Goal: Contribute content: Add original content to the website for others to see

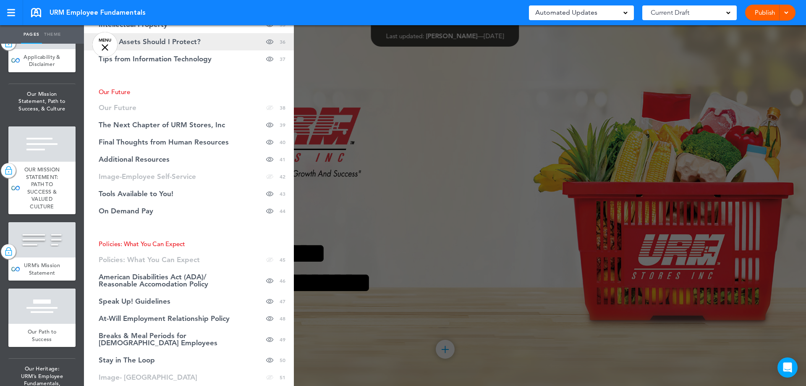
scroll to position [881, 0]
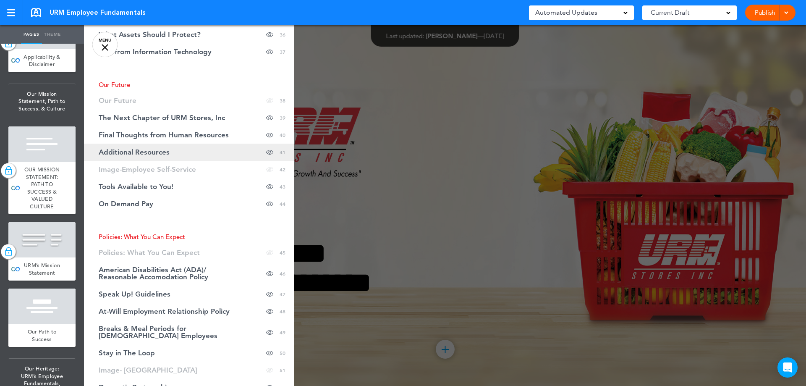
click at [188, 154] on link "Additional Resources Hide page in table of contents 41" at bounding box center [189, 152] width 210 height 17
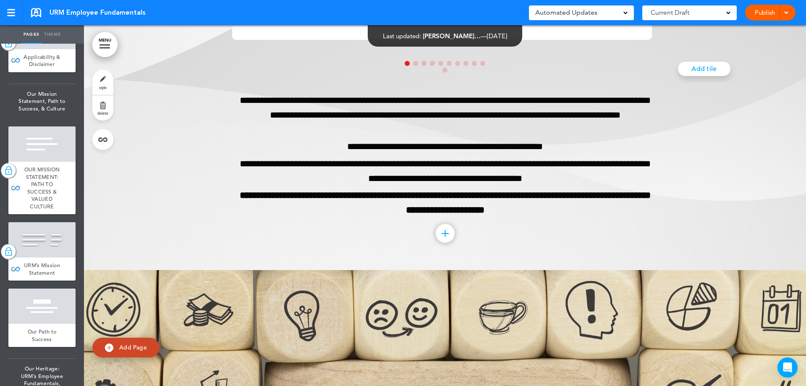
scroll to position [20377, 0]
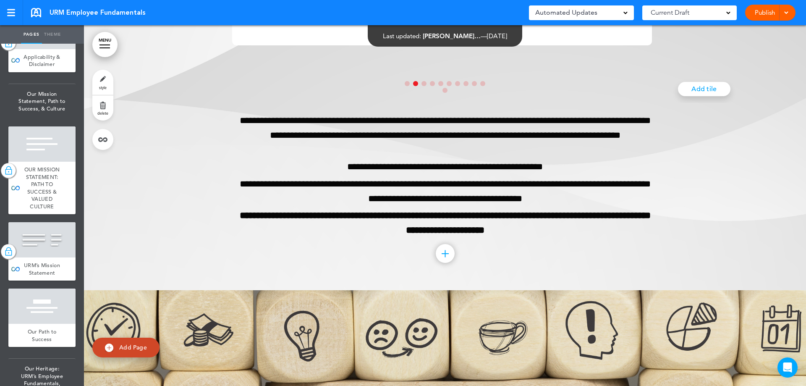
scroll to position [20335, 0]
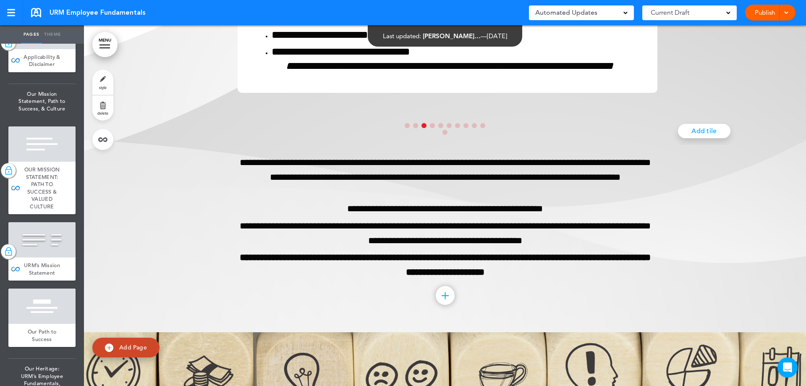
scroll to position [0, 1406]
drag, startPoint x: 109, startPoint y: 204, endPoint x: 224, endPoint y: 219, distance: 115.6
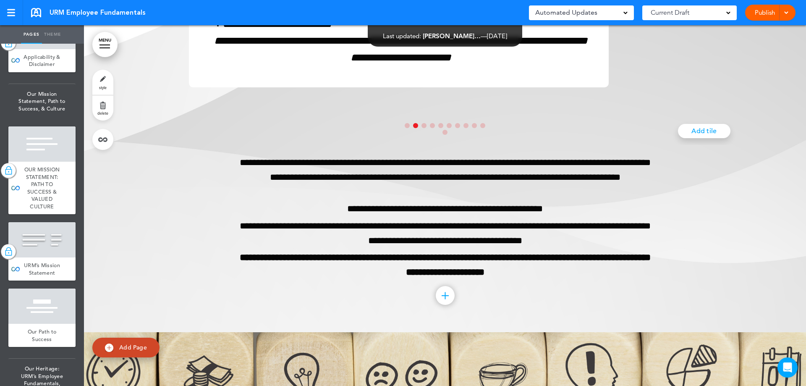
scroll to position [0, 703]
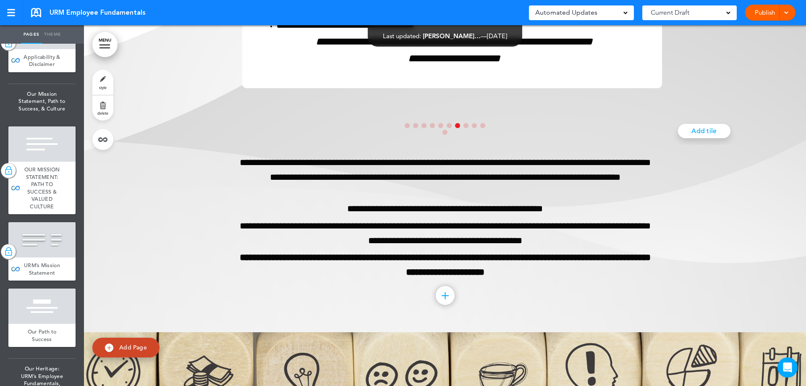
scroll to position [0, 4218]
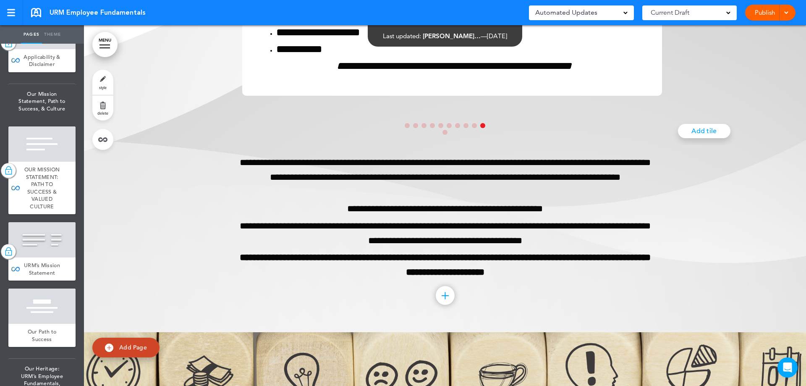
scroll to position [0, 6327]
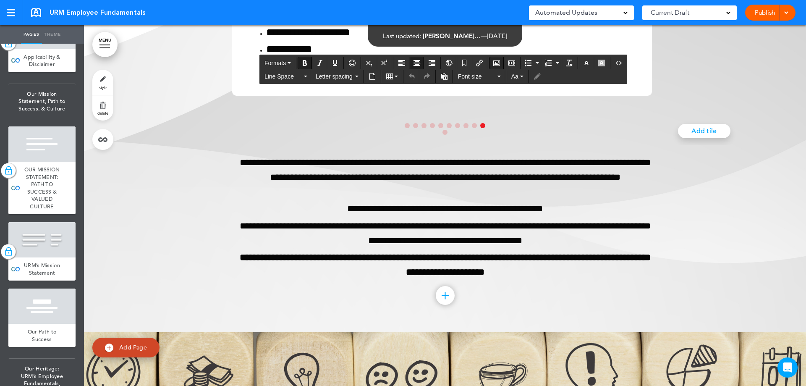
click at [498, 65] on icon "Airmason image" at bounding box center [496, 63] width 7 height 7
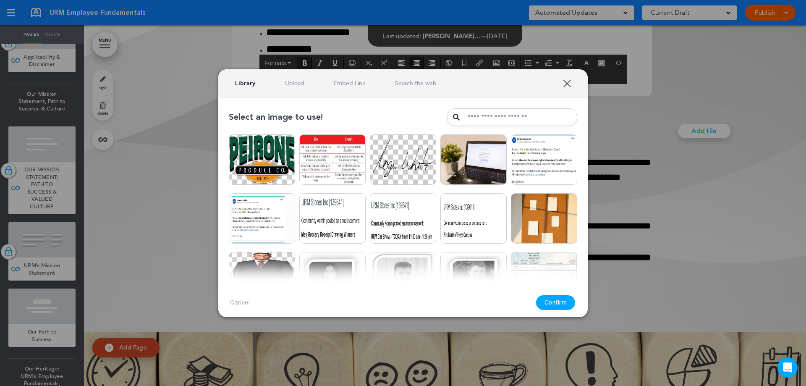
click at [303, 84] on link "Upload" at bounding box center [294, 83] width 19 height 8
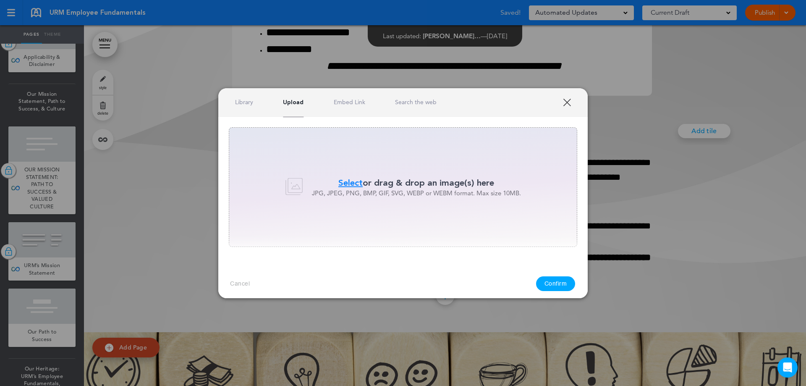
click at [454, 172] on div "Select or drag & drop an image(s) here JPG, JPEG, PNG, BMP, GIF, SVG, WEBP or W…" at bounding box center [403, 187] width 348 height 120
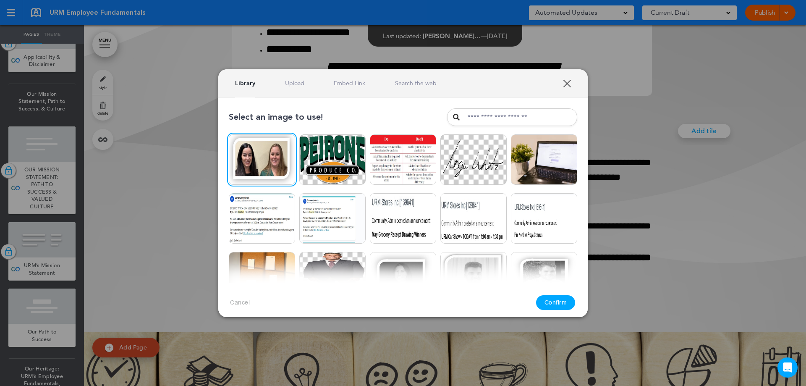
click at [556, 303] on button "Confirm" at bounding box center [555, 302] width 39 height 15
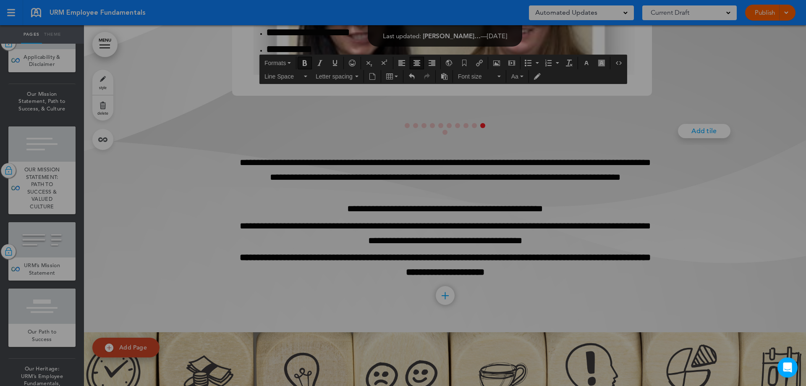
scroll to position [20335, 0]
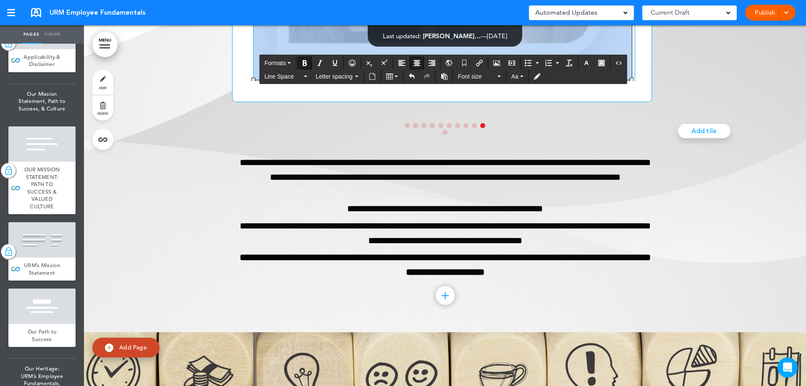
drag, startPoint x: 254, startPoint y: 300, endPoint x: 467, endPoint y: 164, distance: 252.7
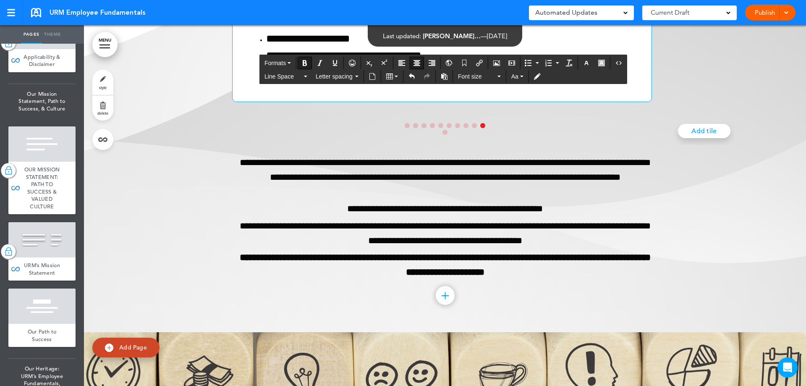
drag, startPoint x: 438, startPoint y: 161, endPoint x: 481, endPoint y: 128, distance: 54.5
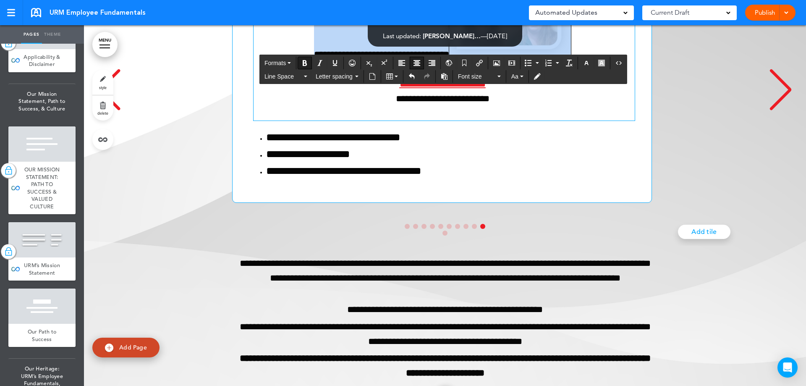
scroll to position [0, 0]
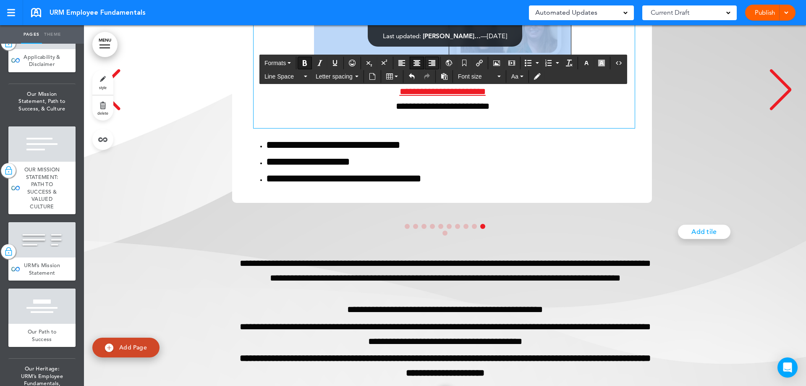
click at [429, 64] on icon "Align right" at bounding box center [431, 63] width 7 height 7
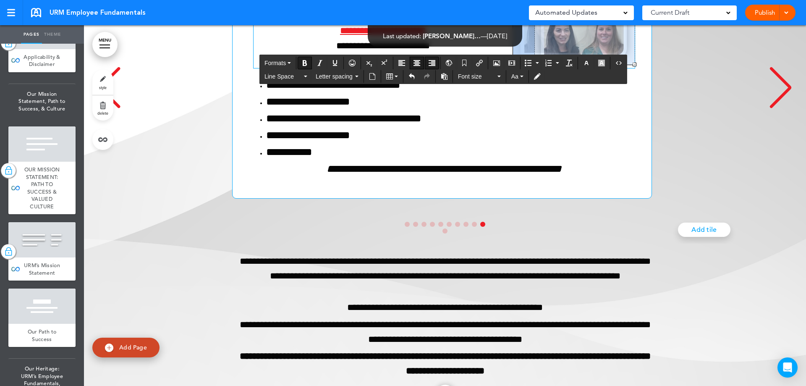
drag, startPoint x: 512, startPoint y: 214, endPoint x: 534, endPoint y: 230, distance: 27.0
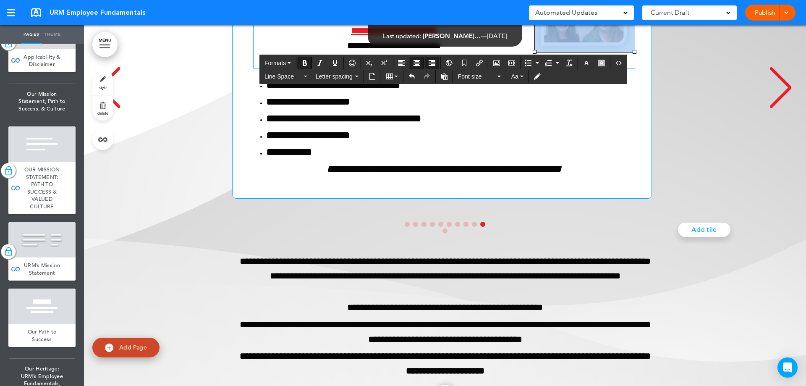
click at [705, 199] on div "**********" at bounding box center [441, 86] width 699 height 226
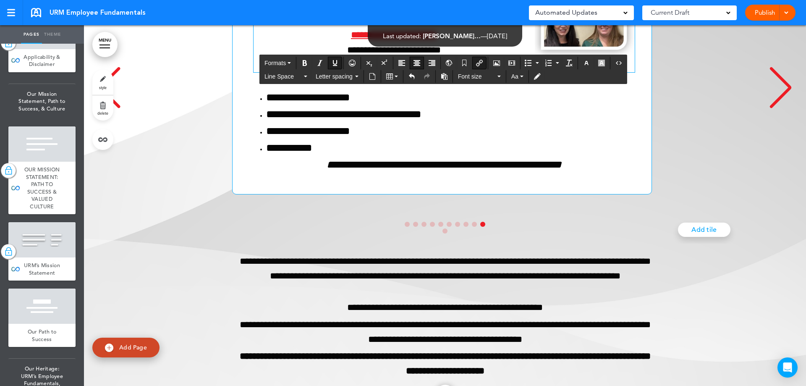
click at [506, 57] on p "**********" at bounding box center [443, 27] width 381 height 59
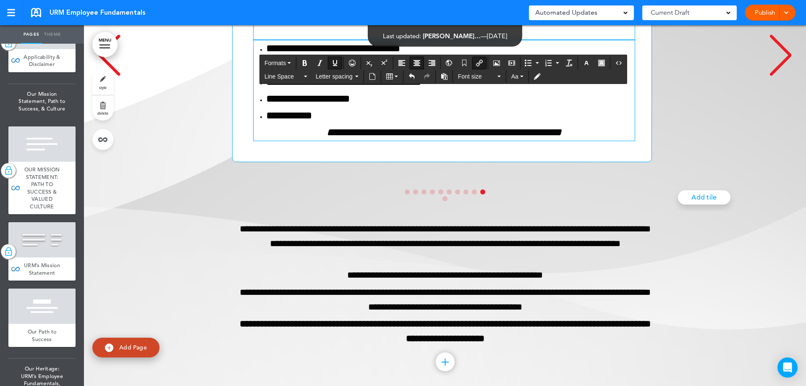
scroll to position [20283, 0]
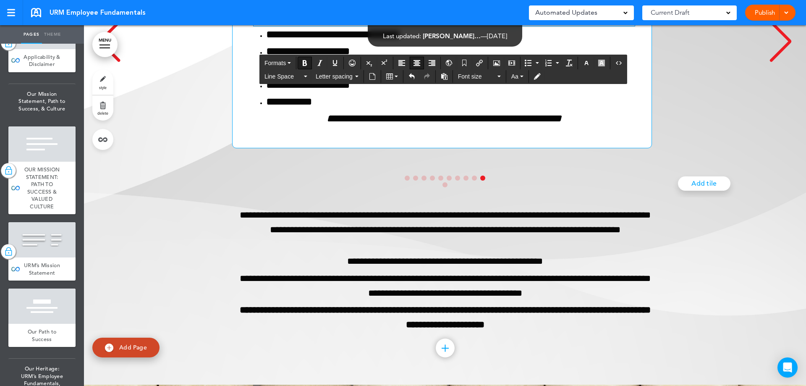
drag, startPoint x: 314, startPoint y: 178, endPoint x: 447, endPoint y: 201, distance: 135.0
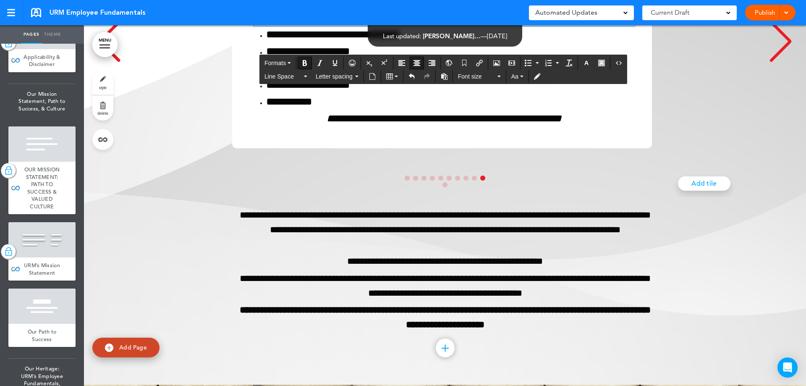
click at [414, 62] on icon "Align center" at bounding box center [416, 63] width 7 height 7
click at [431, 62] on icon "Align right" at bounding box center [431, 63] width 7 height 7
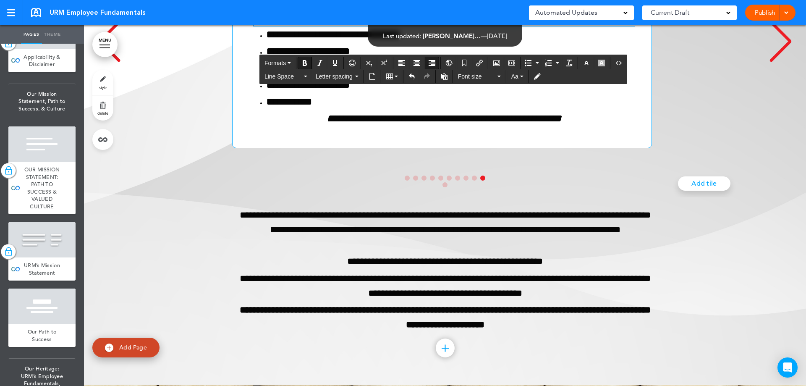
drag, startPoint x: 535, startPoint y: 223, endPoint x: 400, endPoint y: 185, distance: 139.6
drag, startPoint x: 379, startPoint y: 179, endPoint x: 534, endPoint y: 228, distance: 162.9
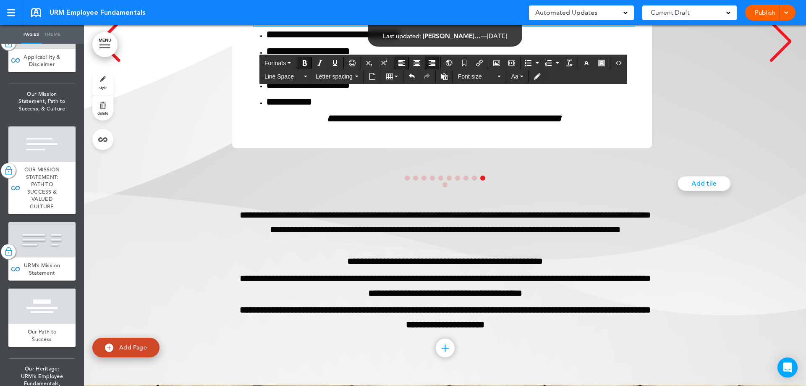
click at [401, 63] on icon "Align left" at bounding box center [401, 63] width 7 height 7
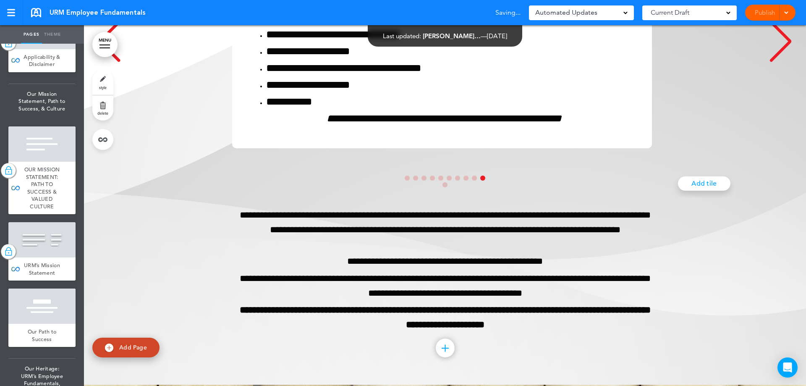
click at [776, 63] on div "Next slide" at bounding box center [781, 42] width 26 height 42
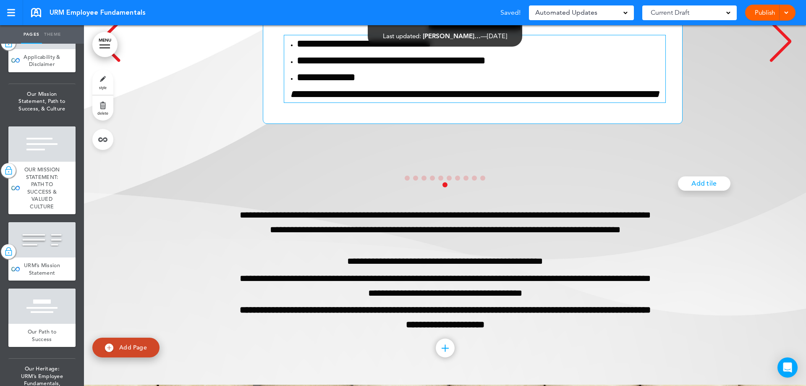
scroll to position [0, 7030]
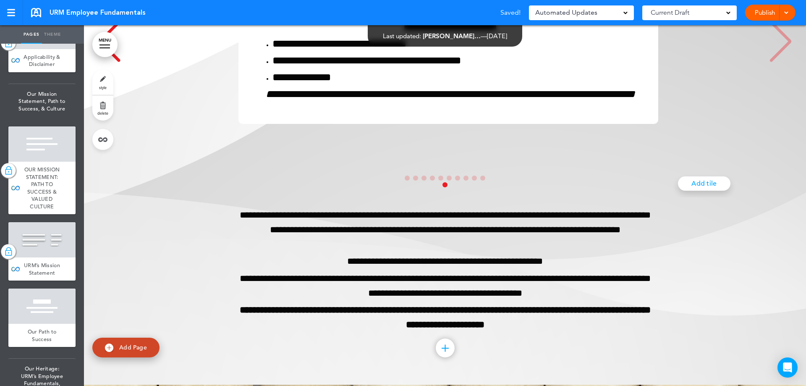
click at [105, 63] on div "Previous slide" at bounding box center [110, 42] width 26 height 42
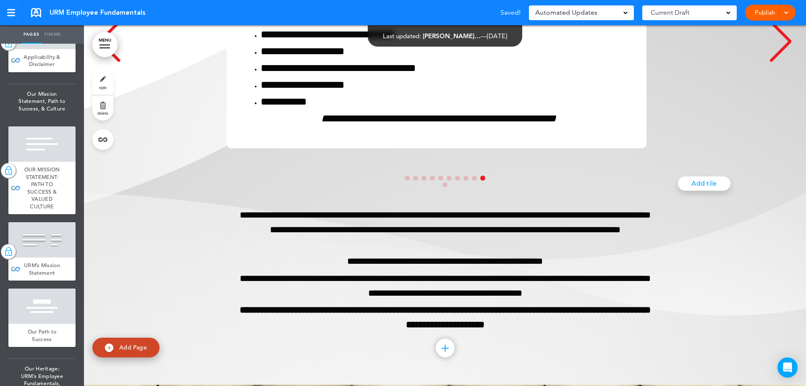
scroll to position [0, 6327]
click at [104, 63] on div "Previous slide" at bounding box center [110, 42] width 26 height 42
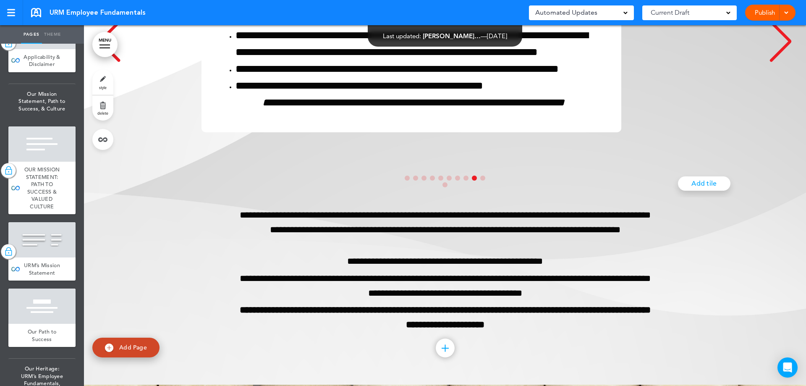
scroll to position [0, 5624]
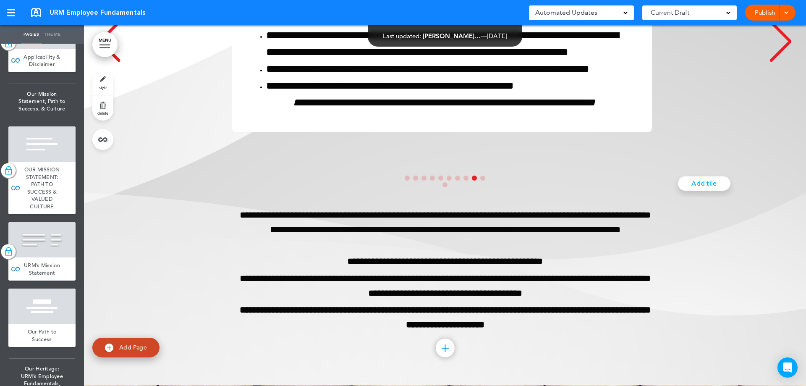
click at [768, 63] on div "Next slide" at bounding box center [781, 42] width 26 height 42
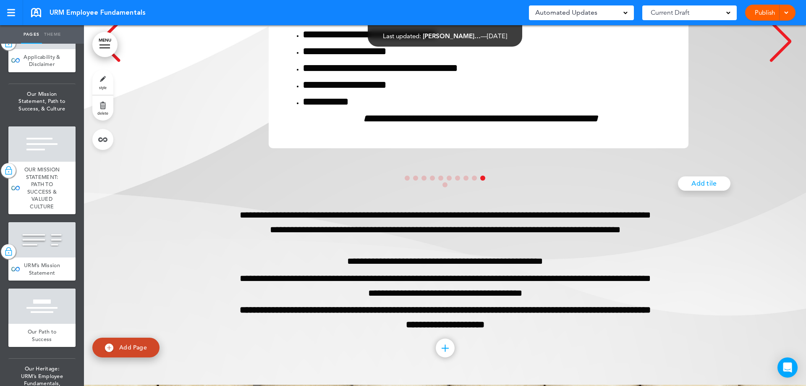
scroll to position [0, 6327]
